Goal: Task Accomplishment & Management: Use online tool/utility

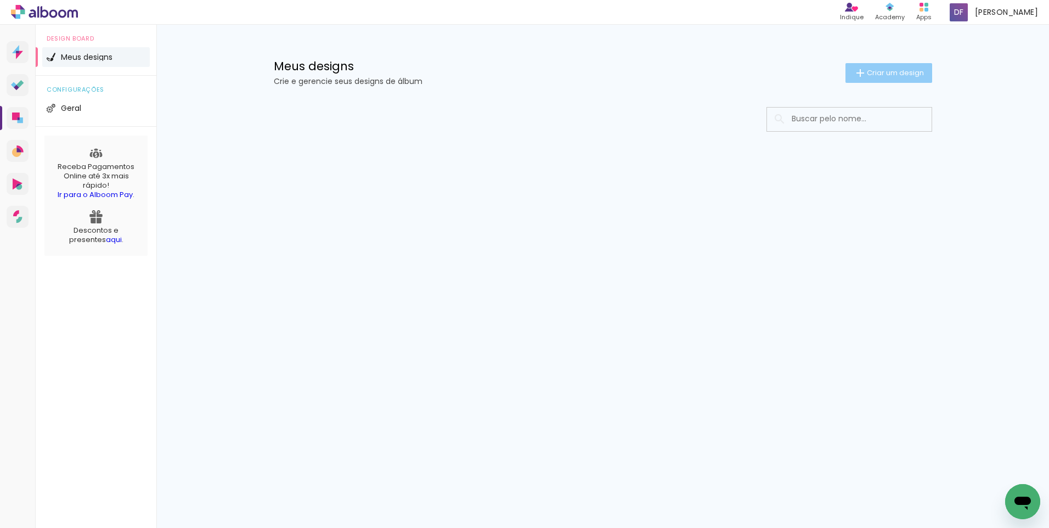
click at [896, 69] on span "Criar um design" at bounding box center [895, 72] width 57 height 7
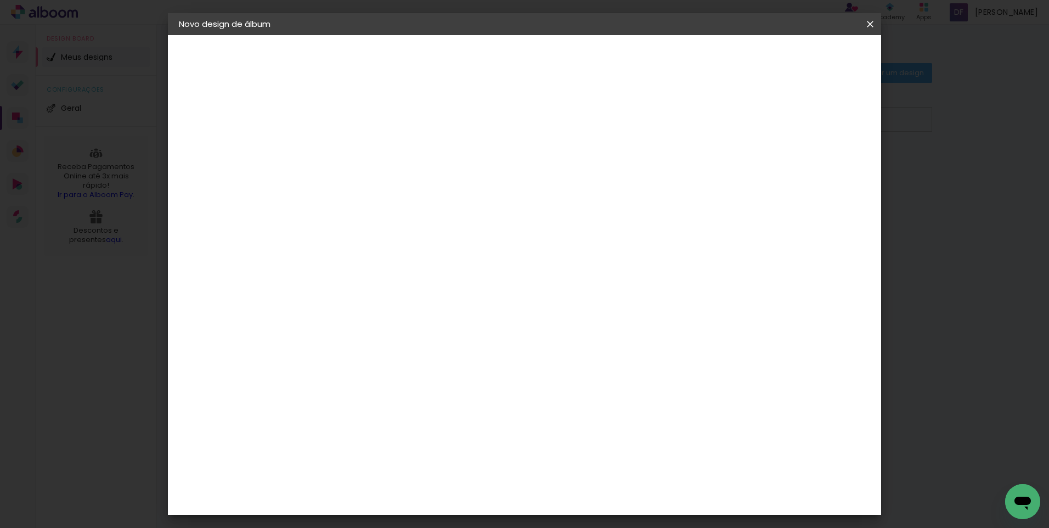
click at [358, 144] on input at bounding box center [358, 147] width 0 height 17
type input "Elena"
click at [0, 0] on slot "Avançar" at bounding box center [0, 0] width 0 height 0
click at [389, 176] on input "Brasil" at bounding box center [382, 176] width 102 height 14
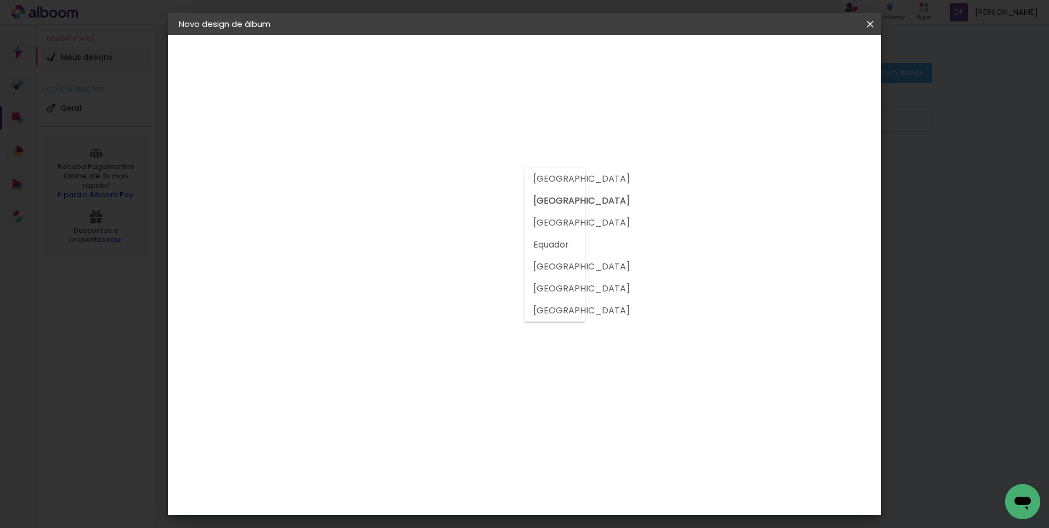
click at [389, 176] on input "Brasil" at bounding box center [382, 176] width 102 height 14
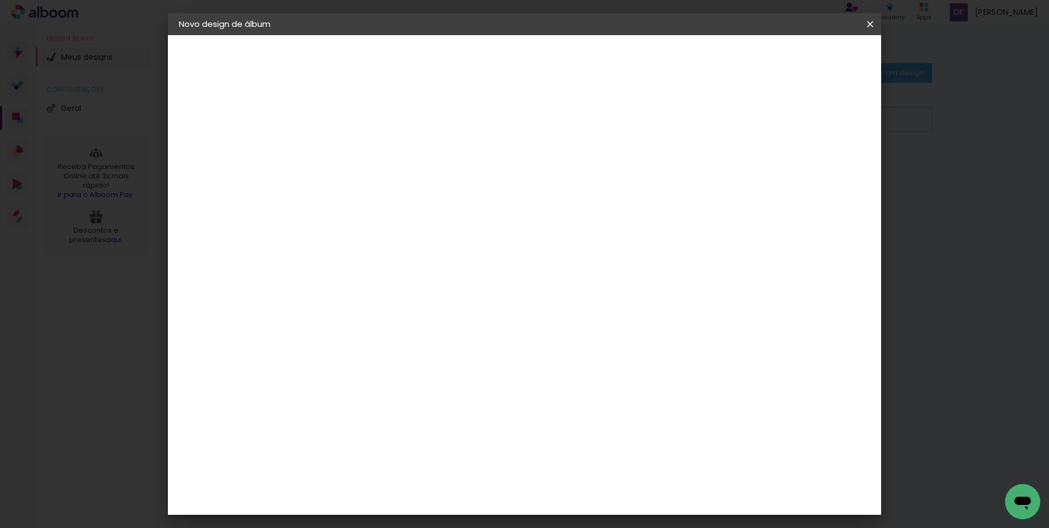
click at [388, 210] on input at bounding box center [386, 209] width 111 height 14
click at [408, 260] on div "DreambooksPro" at bounding box center [386, 264] width 71 height 9
click at [0, 0] on slot "Avançar" at bounding box center [0, 0] width 0 height 0
click at [401, 183] on input "text" at bounding box center [379, 191] width 43 height 17
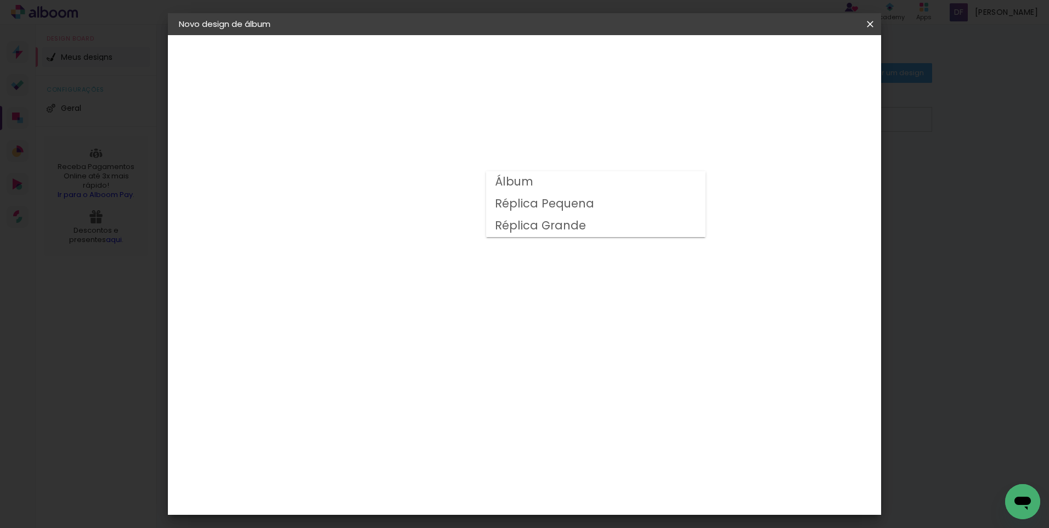
click at [0, 0] on slot "Réplica Pequena" at bounding box center [0, 0] width 0 height 0
click at [493, 169] on input "Réplica Pequena" at bounding box center [425, 165] width 134 height 17
click at [0, 0] on slot "Réplica Grande" at bounding box center [0, 0] width 0 height 0
type input "Réplica Grande"
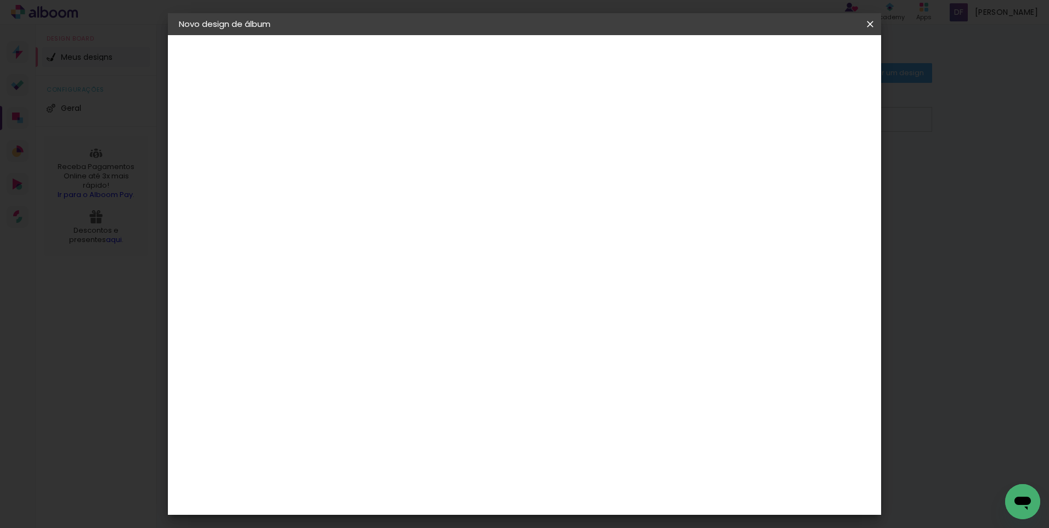
scroll to position [31, 0]
click at [433, 290] on span "30 × 20" at bounding box center [406, 301] width 51 height 23
click at [0, 0] on slot "Avançar" at bounding box center [0, 0] width 0 height 0
click at [740, 118] on div at bounding box center [735, 119] width 10 height 10
type paper-checkbox "on"
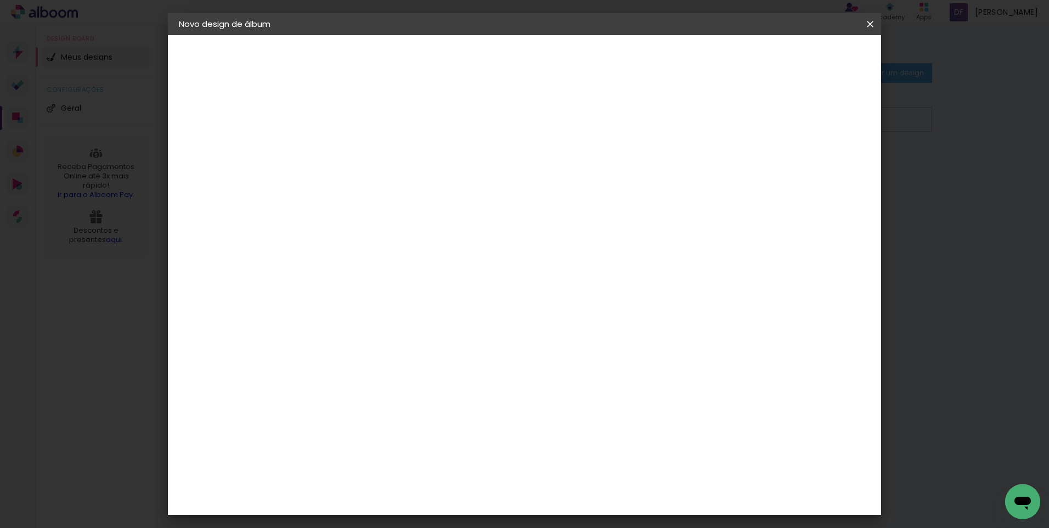
click at [802, 55] on span "Iniciar design" at bounding box center [777, 58] width 50 height 8
